Goal: Find specific page/section: Find specific page/section

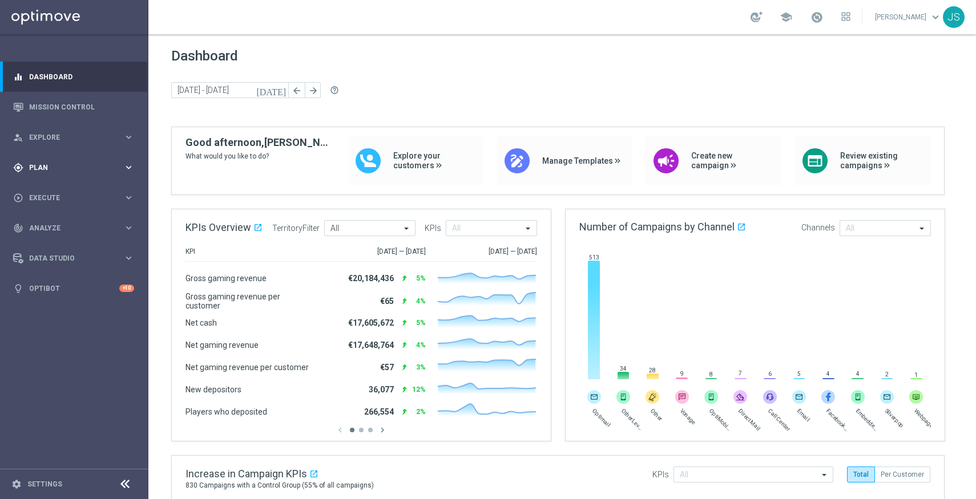
click at [108, 155] on div "gps_fixed Plan keyboard_arrow_right" at bounding box center [73, 167] width 147 height 30
click at [67, 225] on span "Templates" at bounding box center [71, 225] width 82 height 7
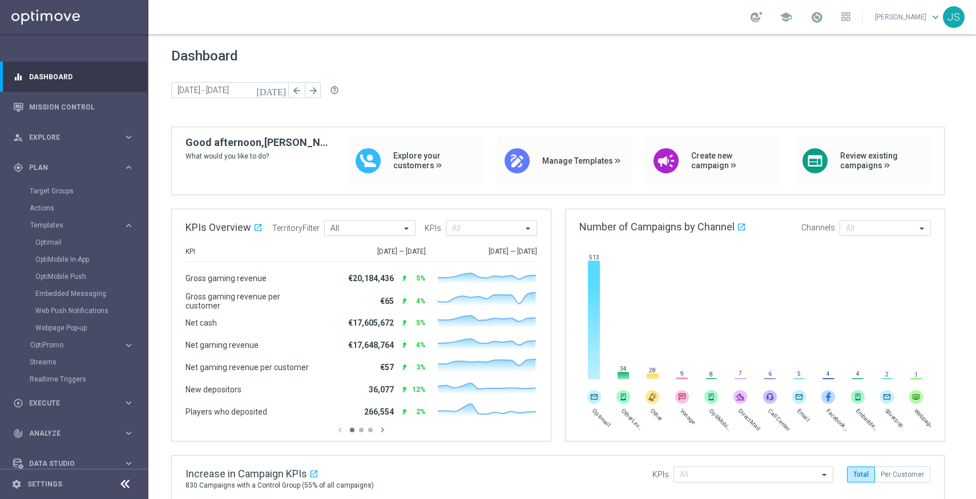
click at [66, 236] on div "Optimail" at bounding box center [91, 242] width 112 height 17
click at [59, 241] on link "Optimail" at bounding box center [76, 242] width 83 height 9
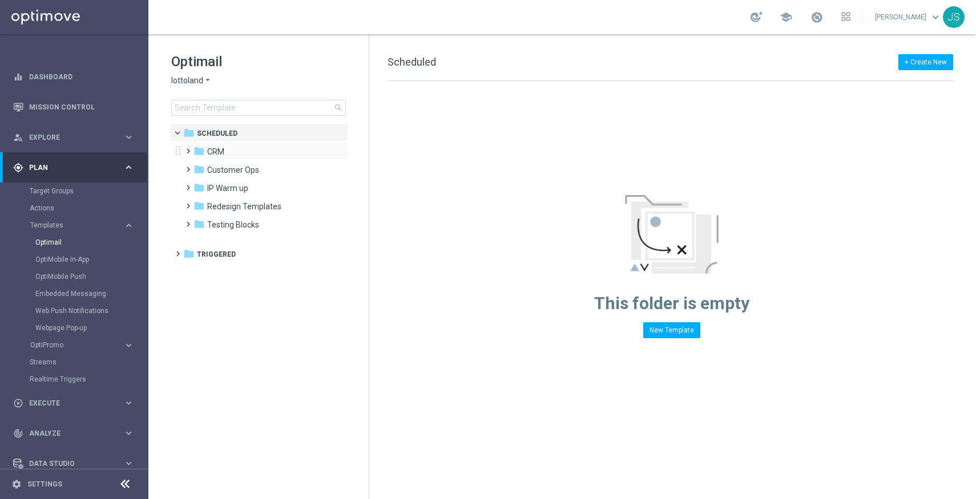
click at [187, 148] on span at bounding box center [185, 146] width 5 height 5
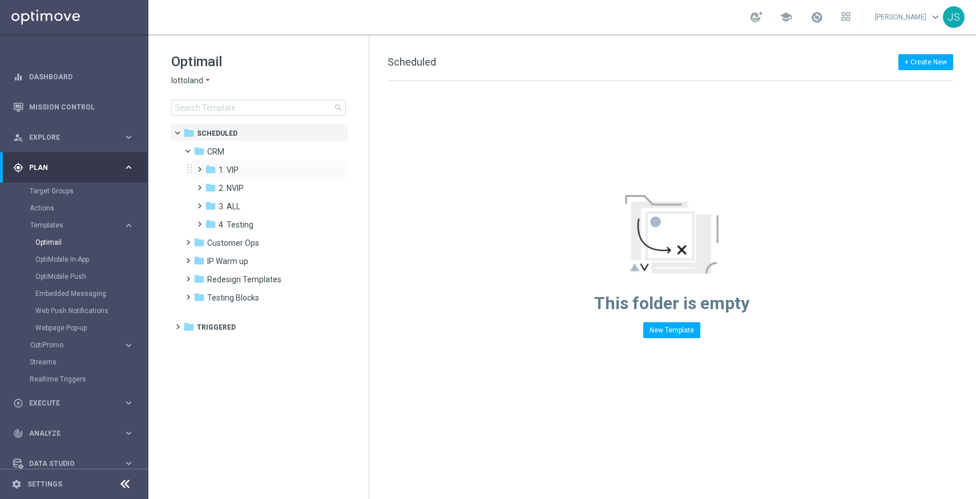
click at [199, 167] on span at bounding box center [197, 164] width 5 height 5
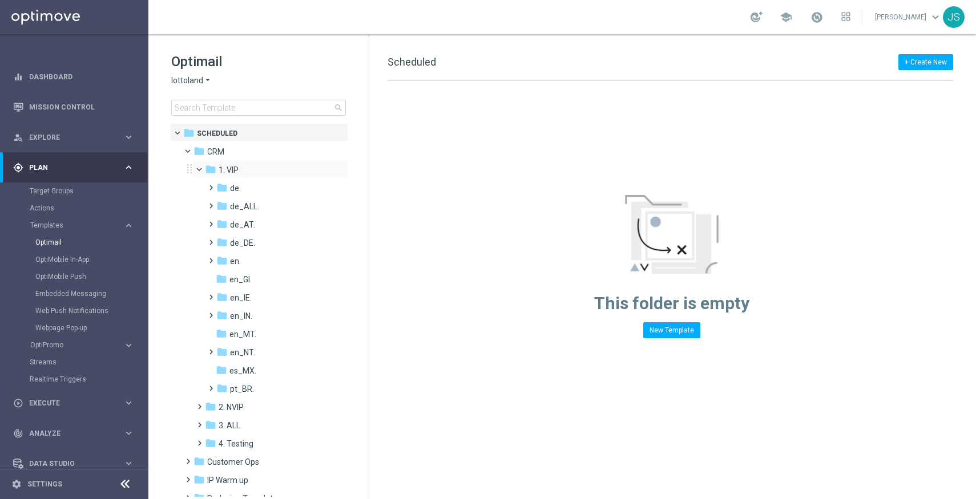
click at [202, 169] on span at bounding box center [204, 166] width 5 height 5
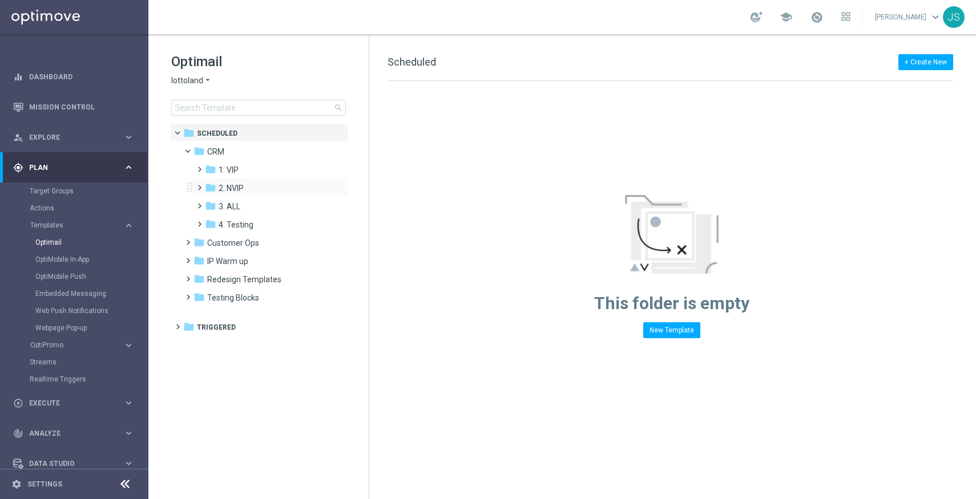
click at [195, 185] on span at bounding box center [197, 182] width 5 height 5
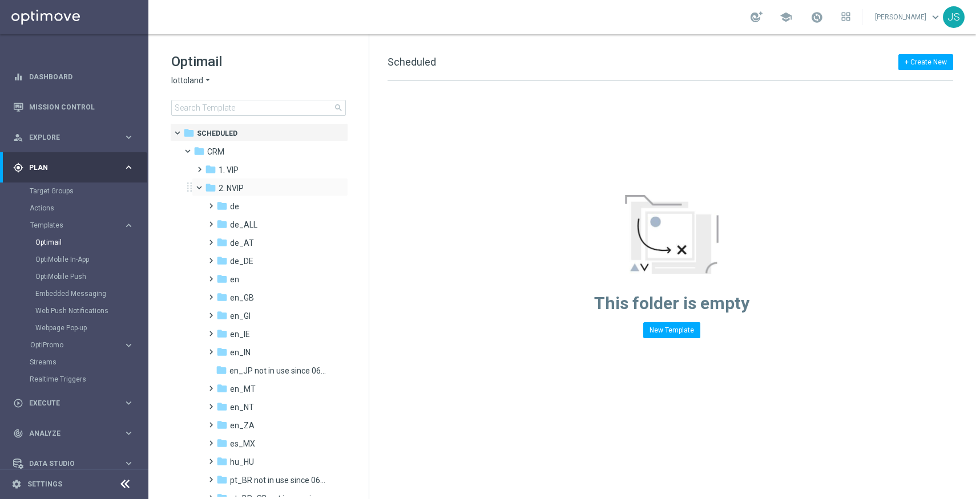
click at [202, 187] on span at bounding box center [204, 185] width 5 height 5
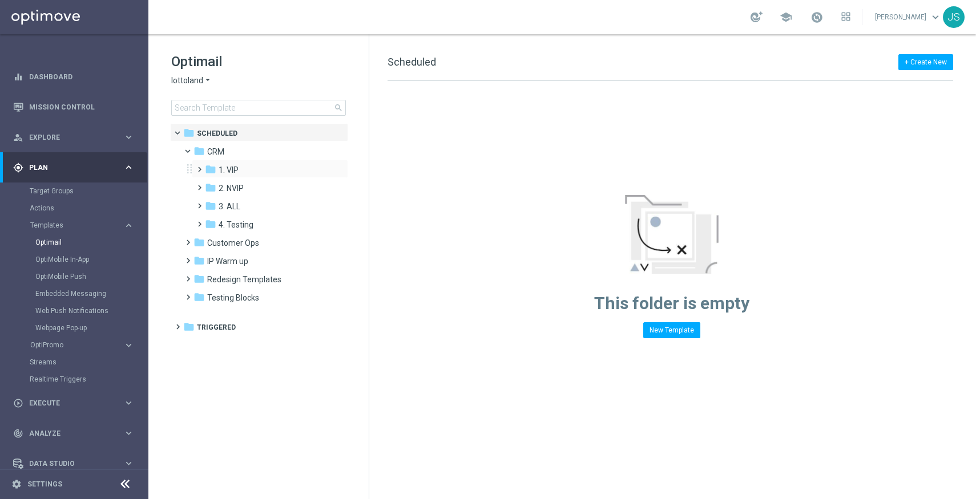
click at [200, 167] on span at bounding box center [197, 164] width 5 height 5
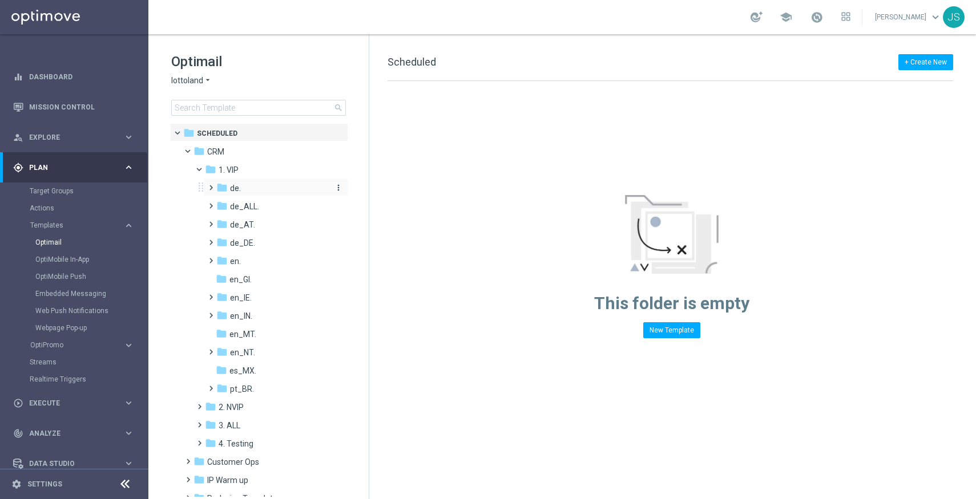
click at [235, 192] on span "de." at bounding box center [235, 188] width 11 height 10
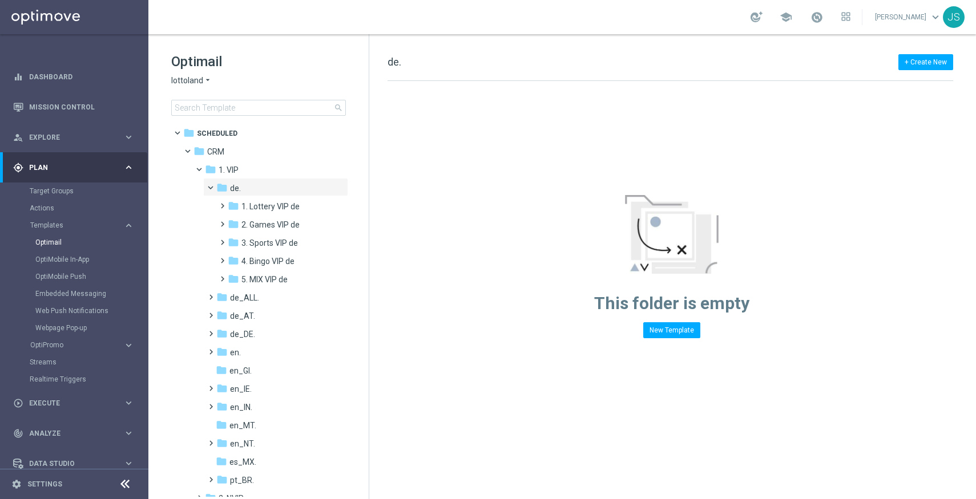
click at [235, 192] on span "de." at bounding box center [235, 188] width 11 height 10
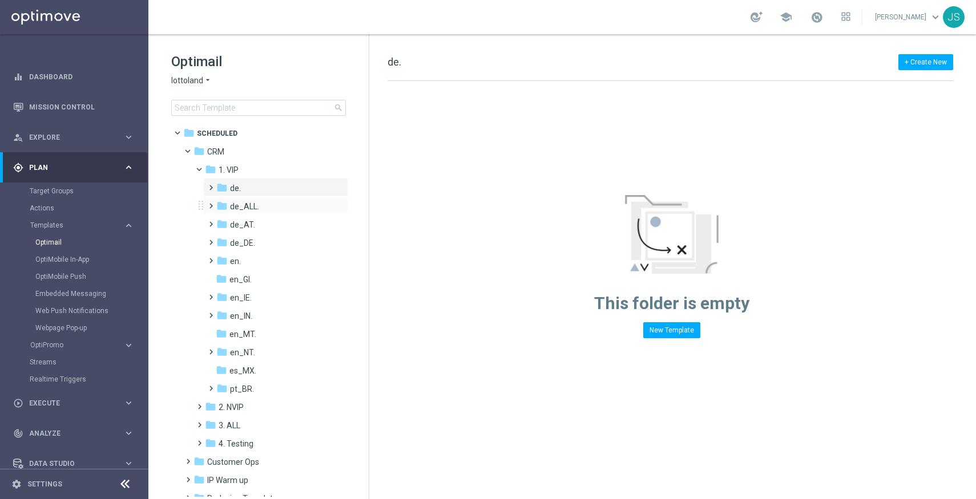
click at [217, 213] on div "folder de_ALL. more_vert" at bounding box center [275, 205] width 145 height 18
click at [211, 203] on span at bounding box center [208, 201] width 5 height 5
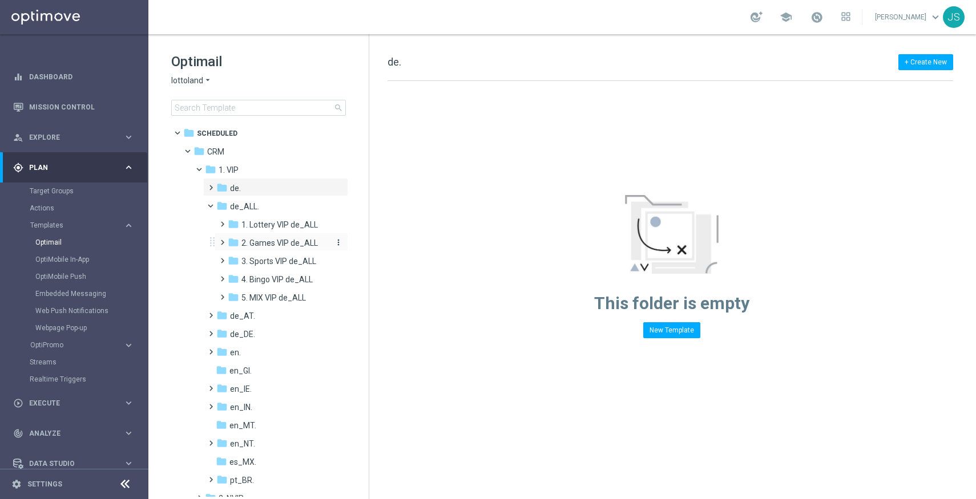
click at [248, 244] on span "2. Games VIP de_ALL" at bounding box center [279, 243] width 76 height 10
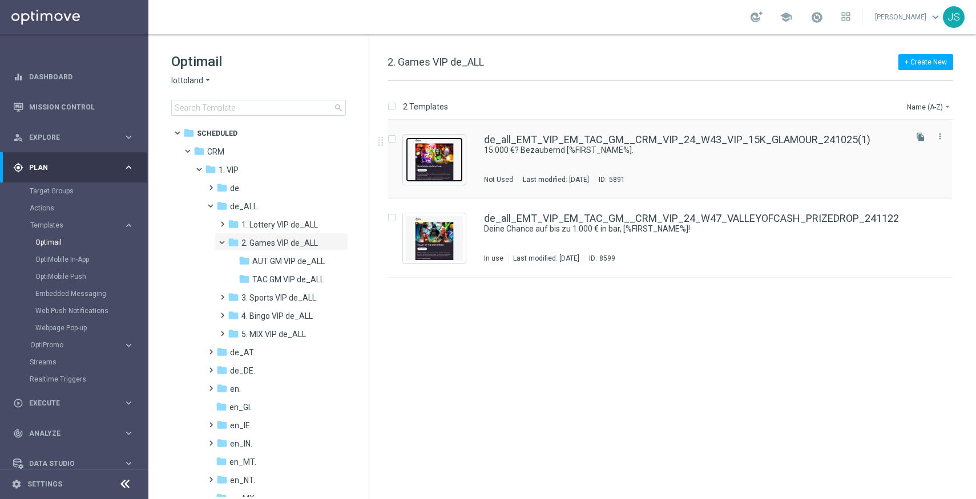
click at [444, 150] on img "Press SPACE to select this row." at bounding box center [434, 160] width 57 height 45
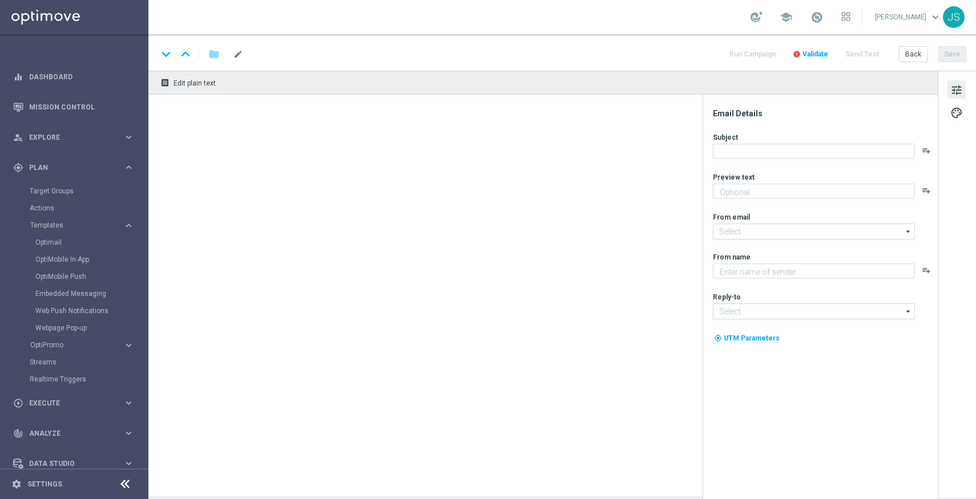
type textarea "Kostenlos anmelden, mitspielen und gewinnen"
type input "[EMAIL_ADDRESS][DOMAIN_NAME]"
type textarea "Millionaires' Club"
type input "[EMAIL_ADDRESS][DOMAIN_NAME]"
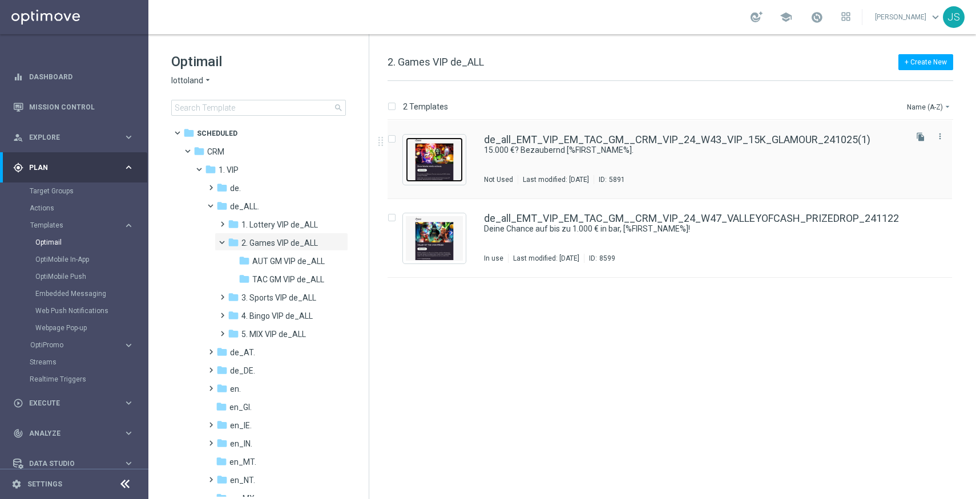
click at [446, 148] on img "Press SPACE to select this row." at bounding box center [434, 160] width 57 height 45
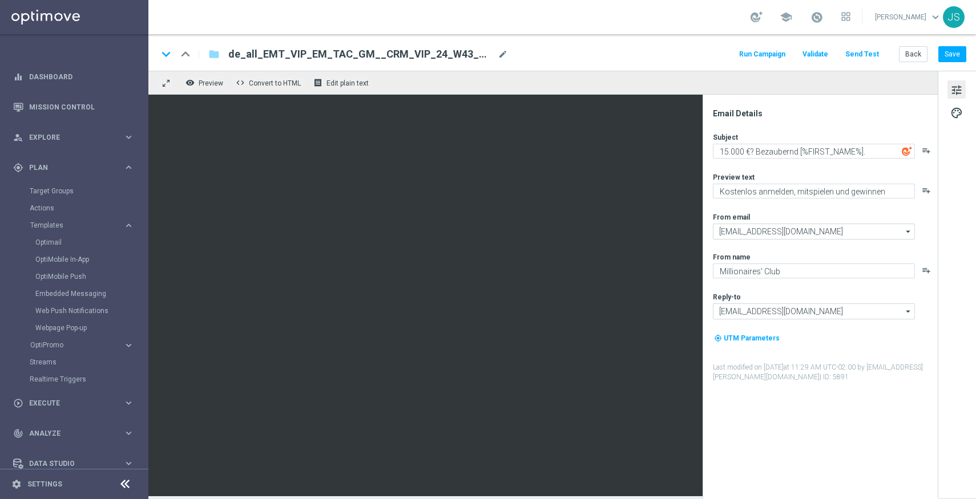
click at [924, 151] on icon "playlist_add" at bounding box center [926, 150] width 9 height 9
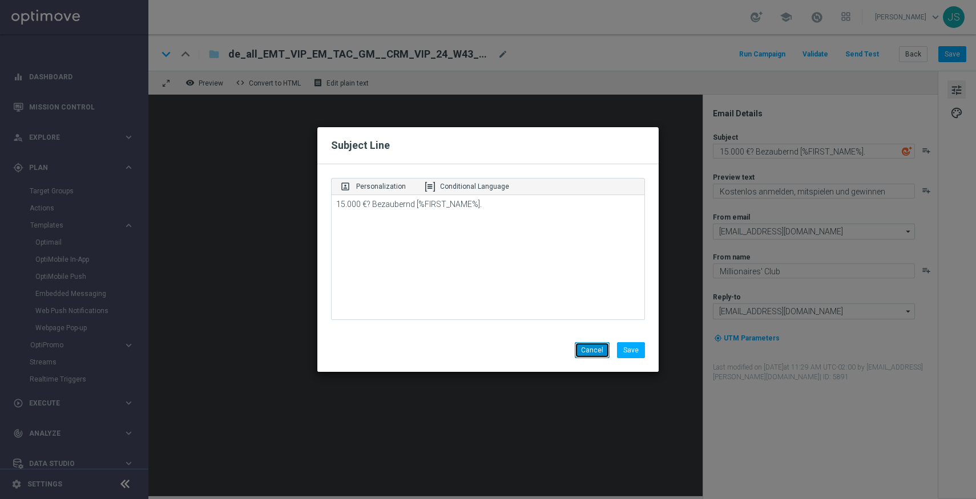
click at [591, 357] on button "Cancel" at bounding box center [592, 350] width 35 height 16
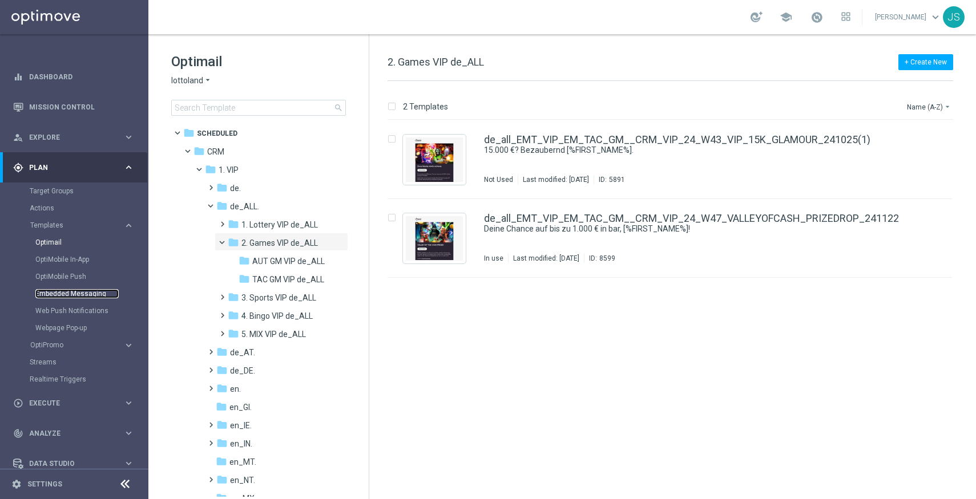
click at [62, 291] on link "Embedded Messaging" at bounding box center [76, 293] width 83 height 9
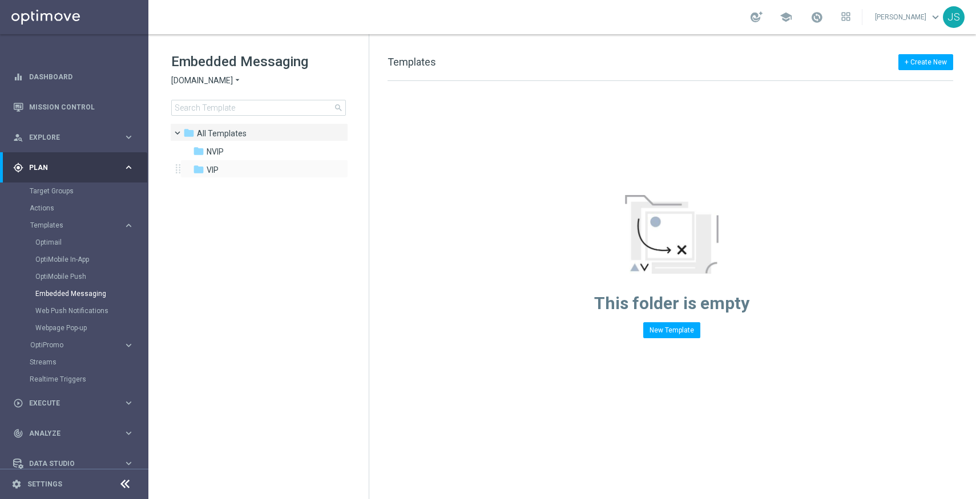
click at [227, 160] on div "folder VIP more_vert" at bounding box center [264, 169] width 168 height 18
click at [225, 158] on div "folder NVIP" at bounding box center [258, 152] width 131 height 13
